Goal: Transaction & Acquisition: Obtain resource

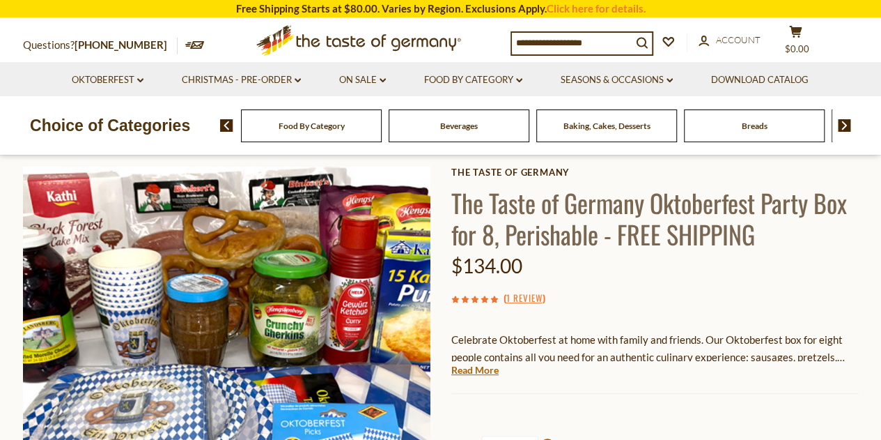
scroll to position [139, 0]
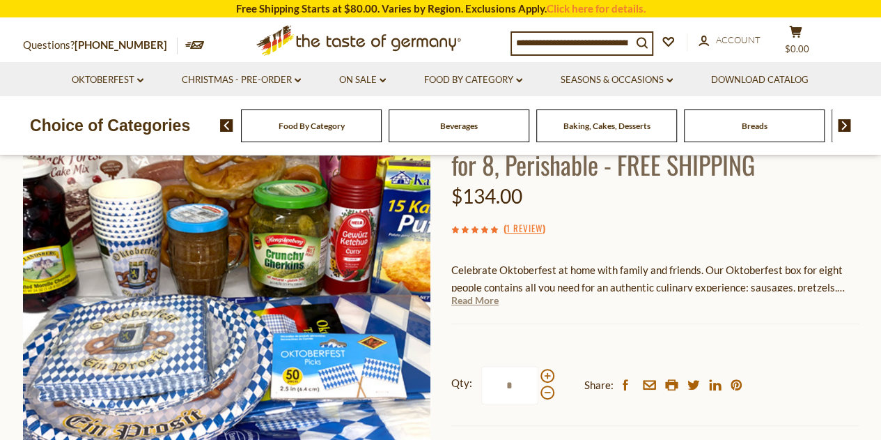
click at [484, 302] on link "Read More" at bounding box center [475, 300] width 47 height 14
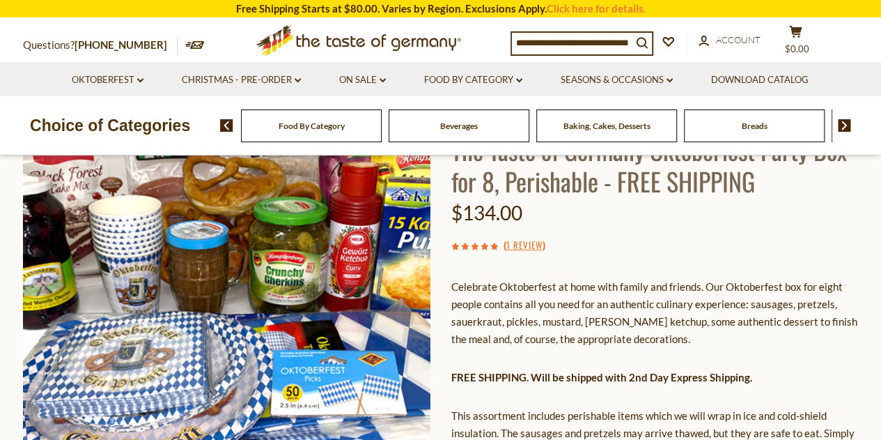
scroll to position [209, 0]
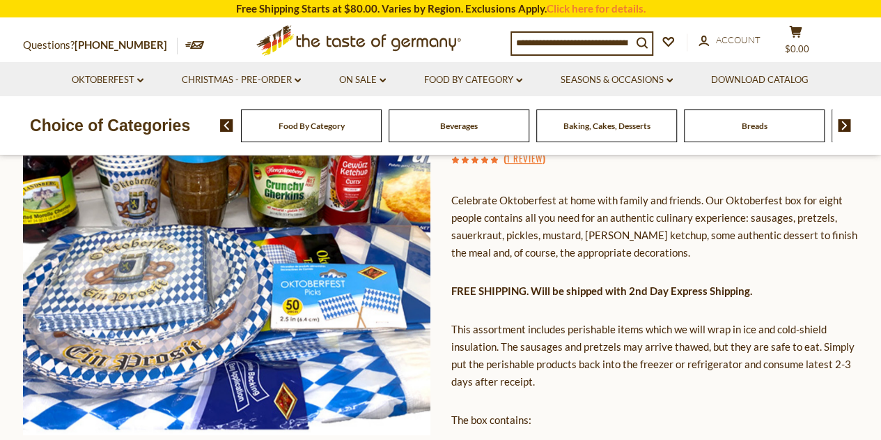
click at [613, 130] on span "Baking, Cakes, Desserts" at bounding box center [607, 126] width 87 height 10
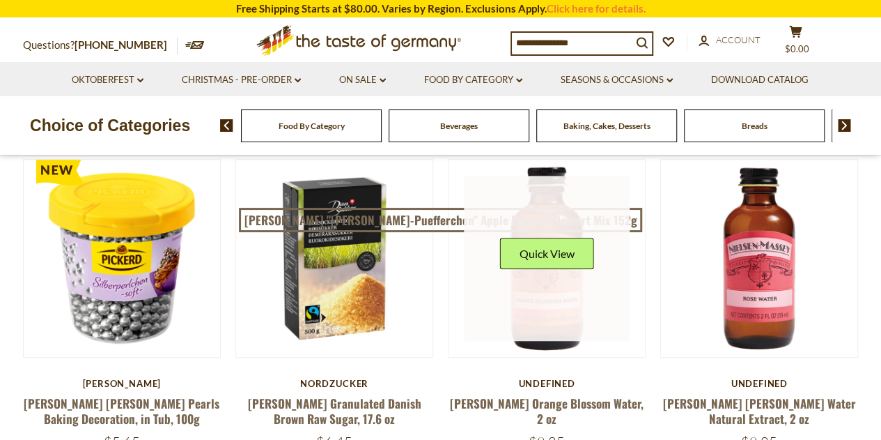
scroll to position [418, 0]
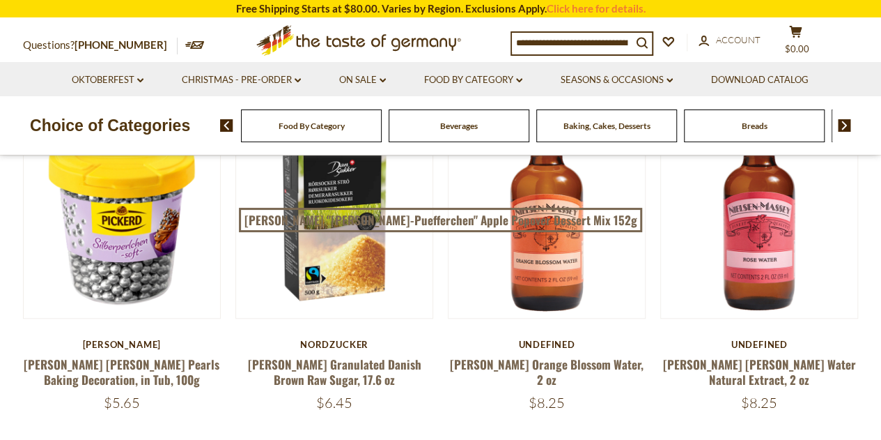
click at [749, 129] on span "Breads" at bounding box center [755, 126] width 26 height 10
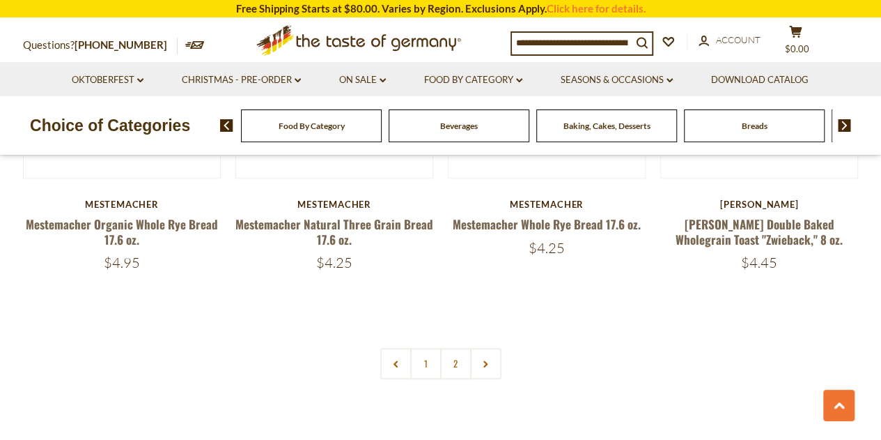
scroll to position [3342, 0]
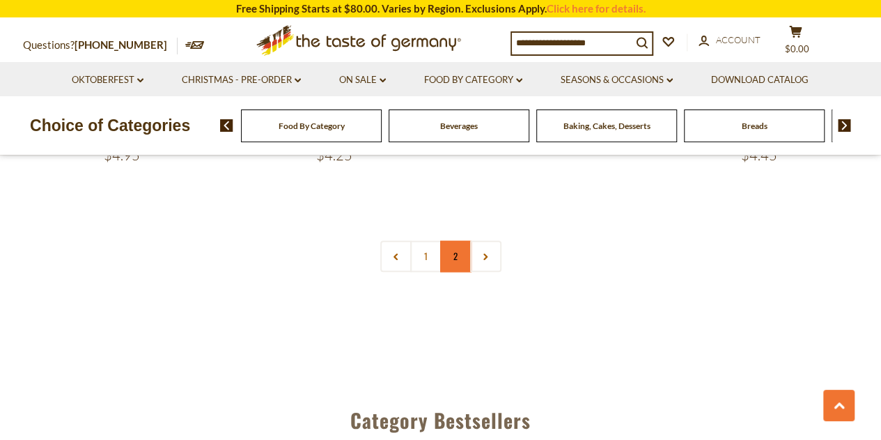
click at [458, 257] on link "2" at bounding box center [455, 255] width 31 height 31
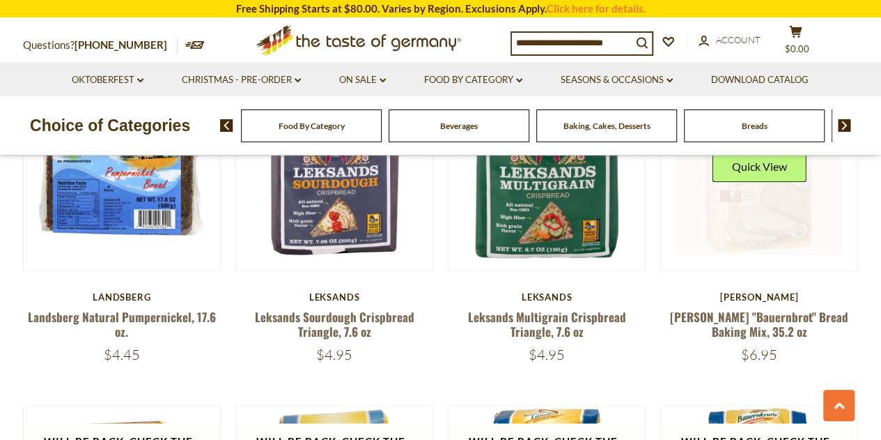
scroll to position [753, 0]
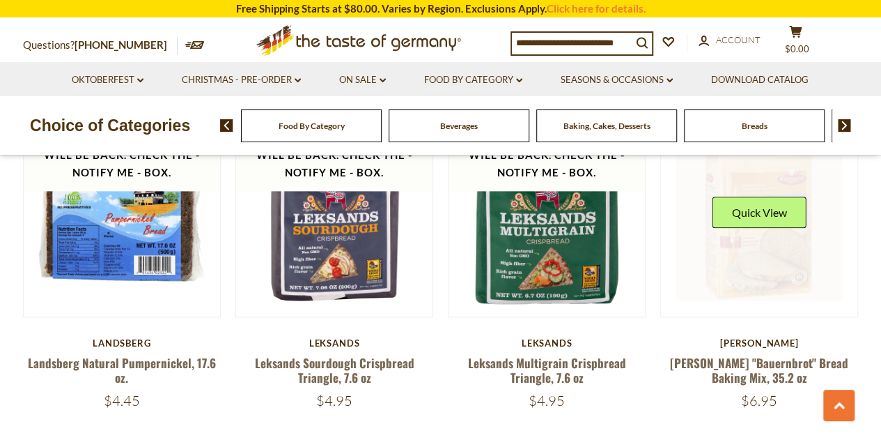
click at [773, 267] on link at bounding box center [760, 217] width 166 height 166
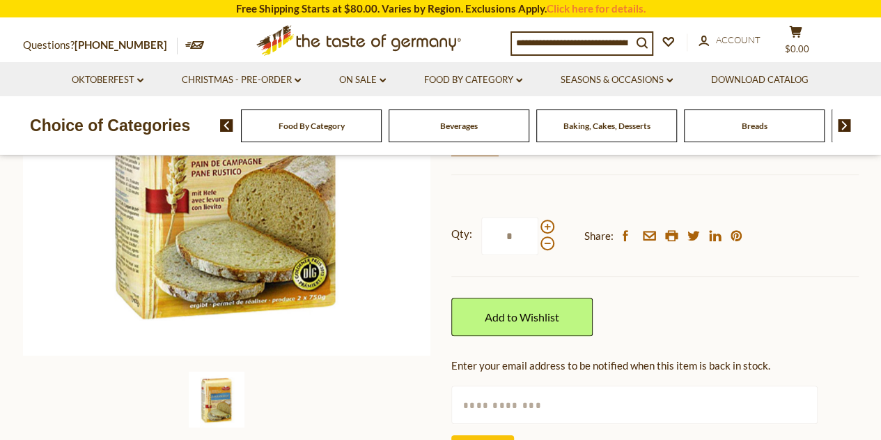
scroll to position [348, 0]
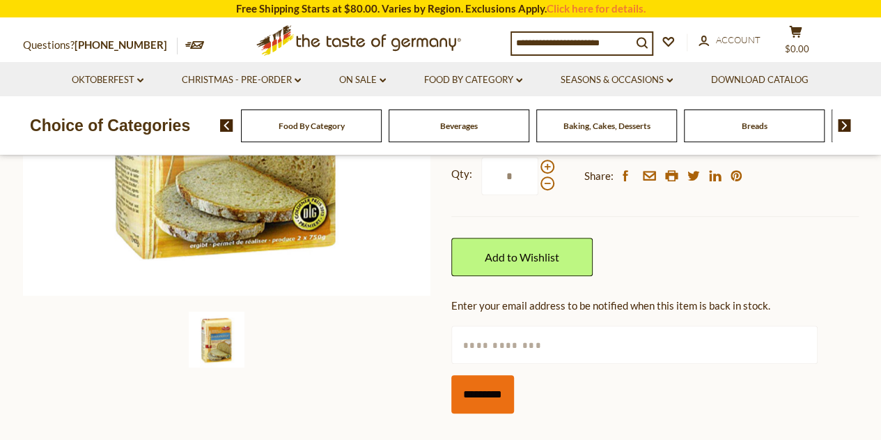
click at [488, 392] on input "*********" at bounding box center [483, 394] width 63 height 38
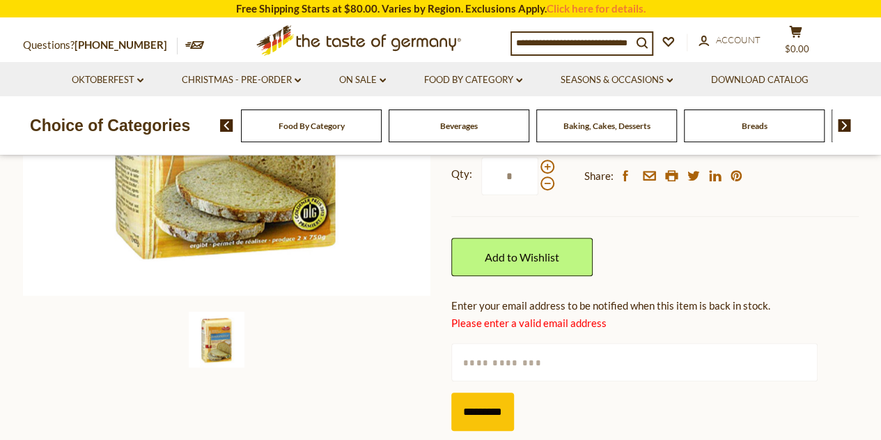
click at [507, 358] on input "text" at bounding box center [635, 362] width 366 height 38
type input "**********"
click at [484, 404] on input "*********" at bounding box center [483, 411] width 63 height 38
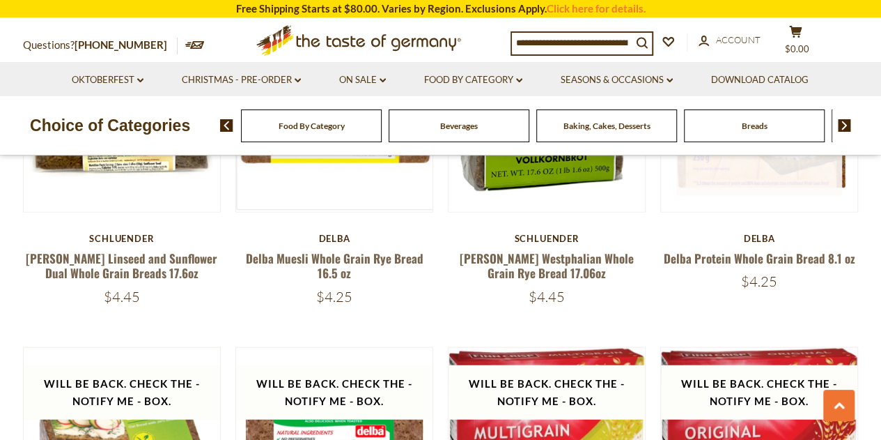
scroll to position [1535, 0]
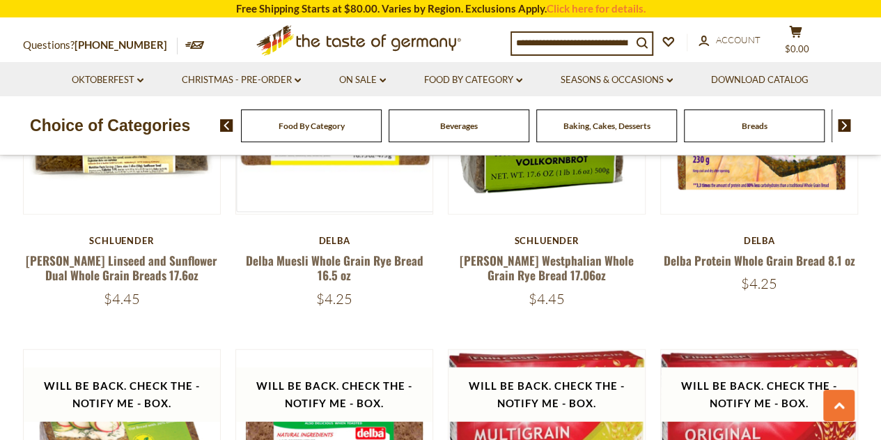
click at [847, 123] on img at bounding box center [844, 125] width 13 height 13
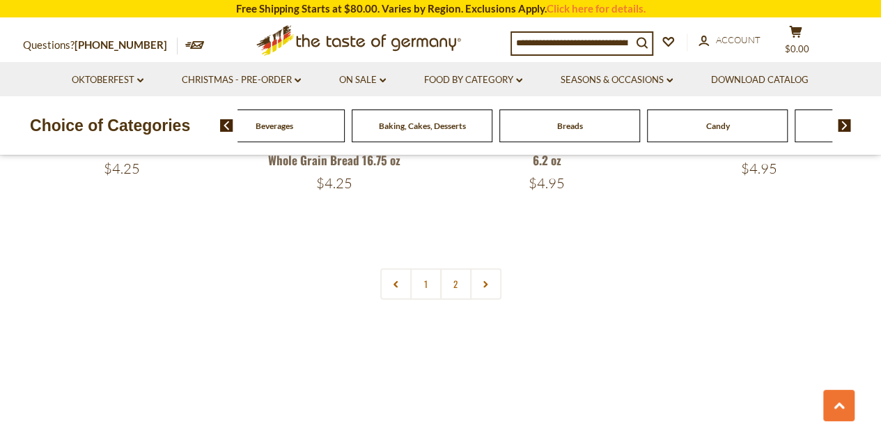
scroll to position [2030, 0]
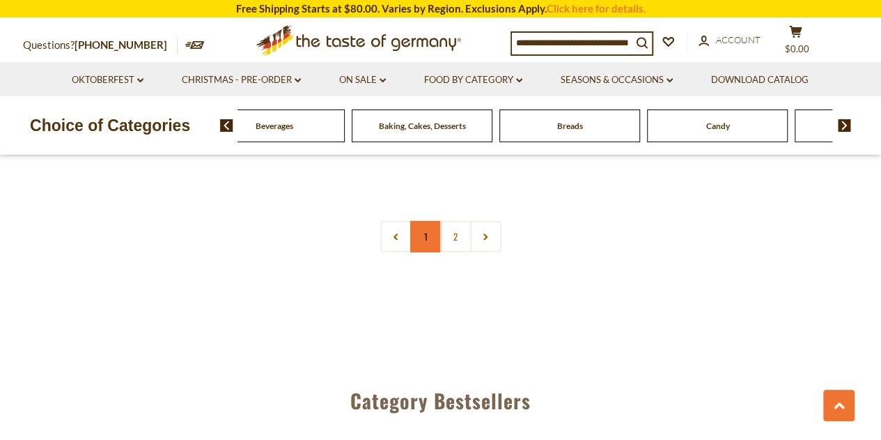
click at [425, 227] on link "1" at bounding box center [425, 236] width 31 height 31
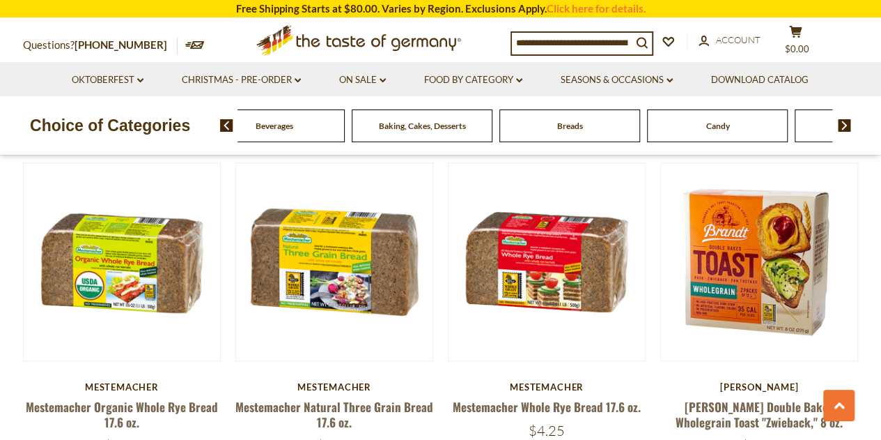
scroll to position [3052, 0]
